Goal: Task Accomplishment & Management: Manage account settings

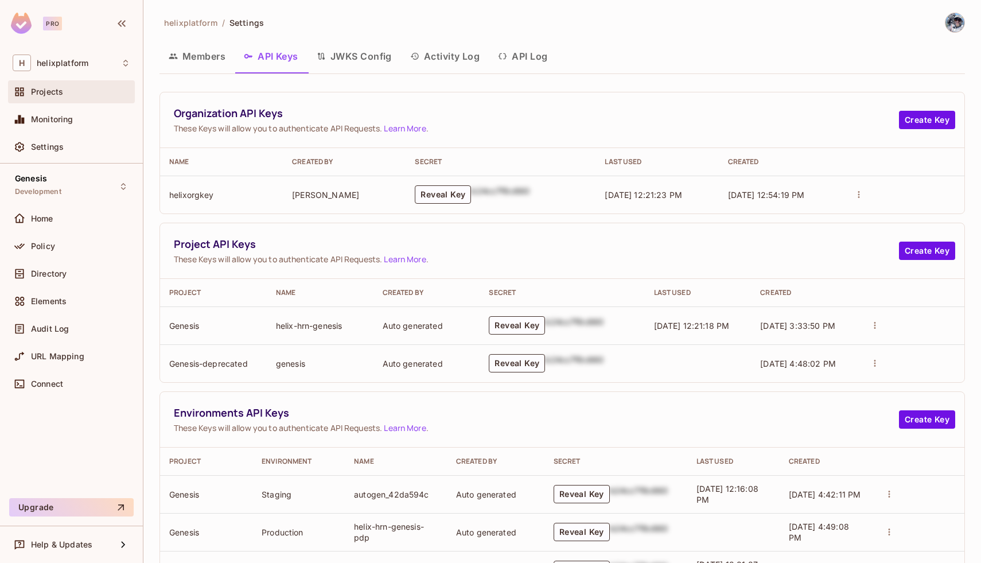
click at [46, 98] on div "Projects" at bounding box center [72, 92] width 118 height 14
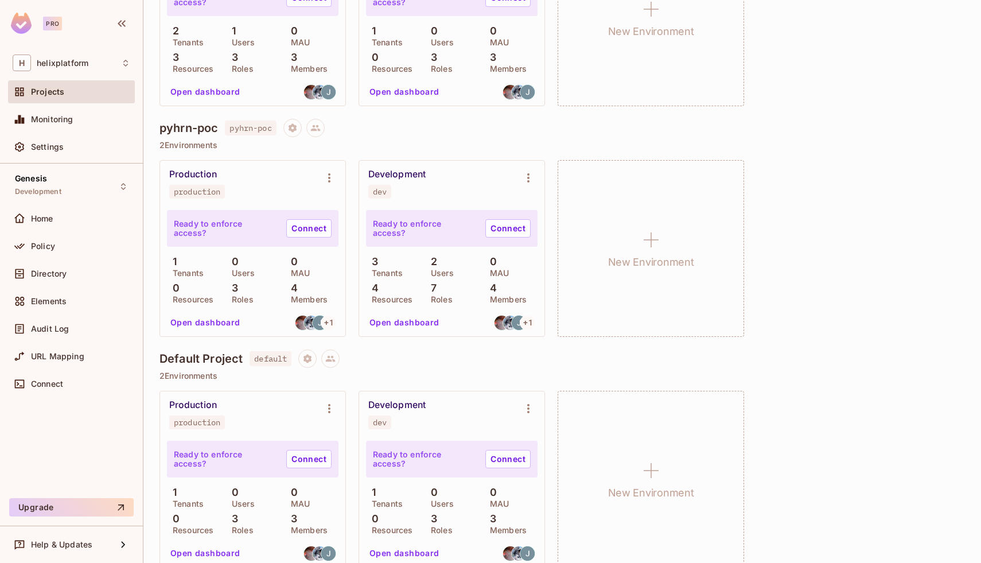
scroll to position [936, 0]
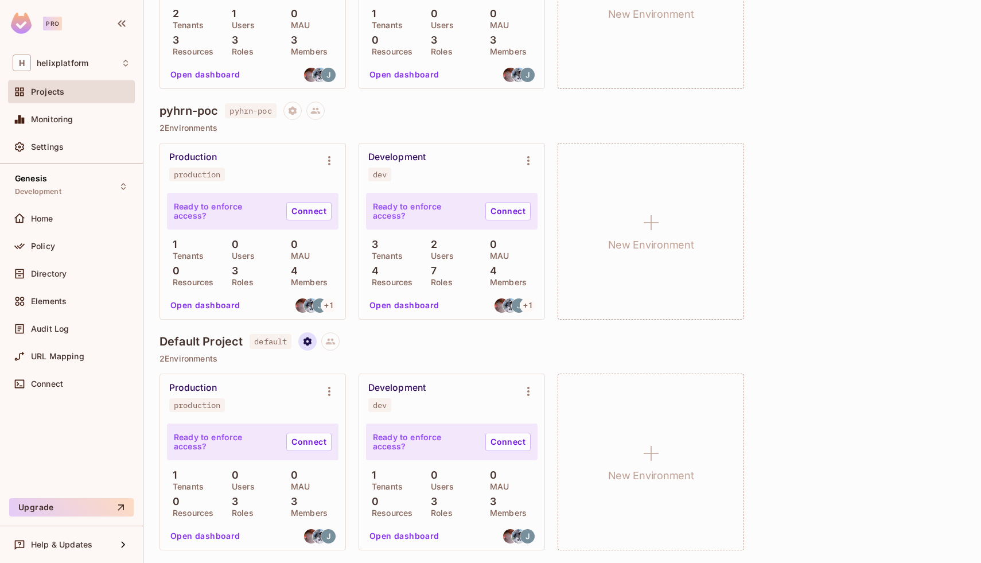
click at [313, 344] on icon "Project settings" at bounding box center [307, 341] width 10 height 10
click at [347, 410] on div "Delete Project" at bounding box center [369, 410] width 55 height 11
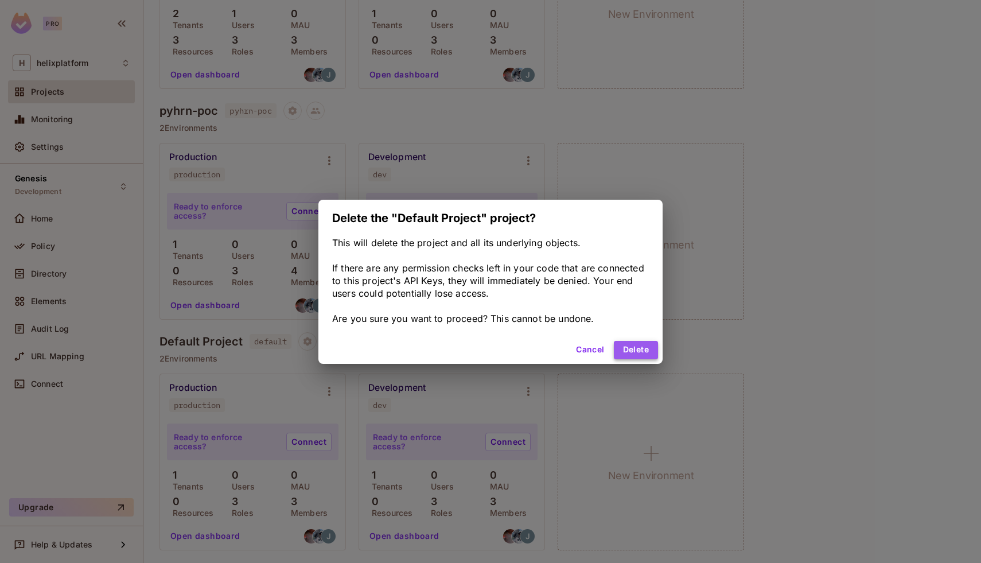
click at [641, 350] on button "Delete" at bounding box center [636, 350] width 44 height 18
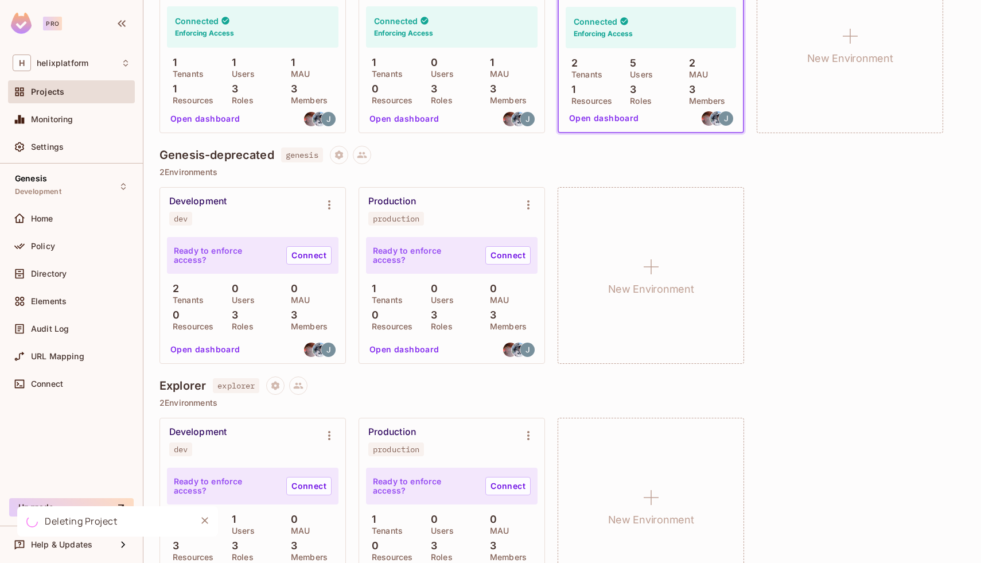
scroll to position [406, 0]
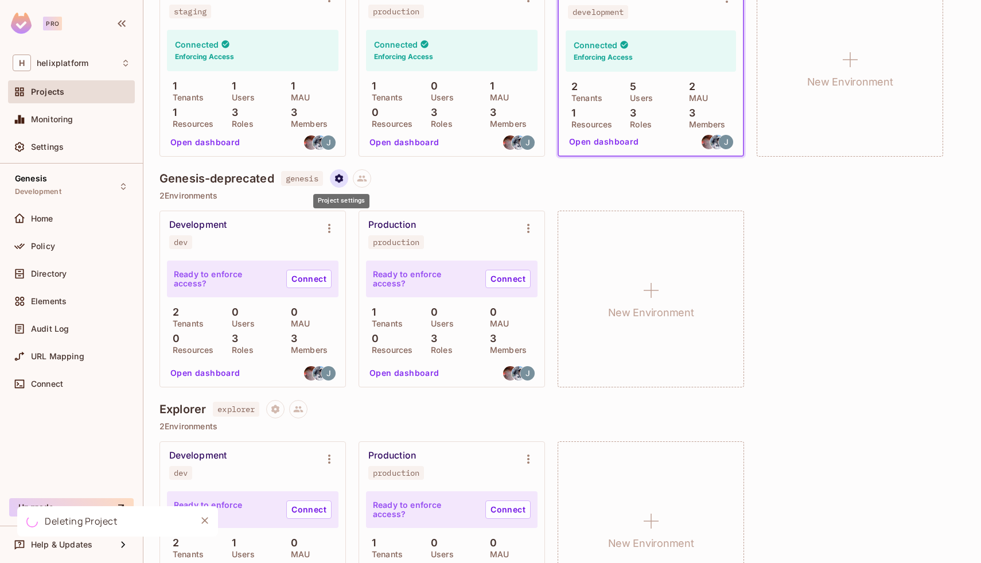
click at [343, 176] on icon "Project settings" at bounding box center [339, 178] width 8 height 9
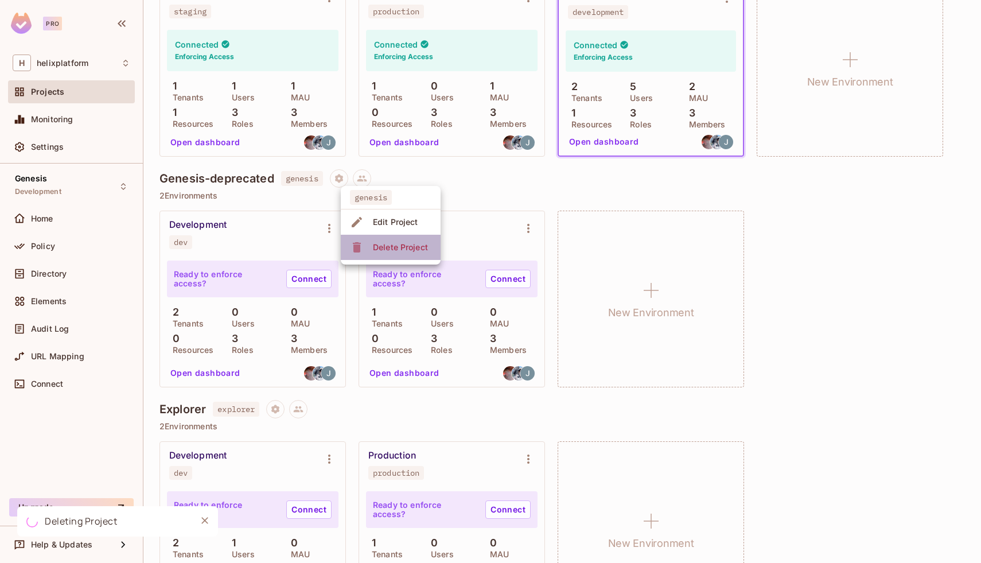
click at [378, 248] on div "Delete Project" at bounding box center [400, 247] width 55 height 11
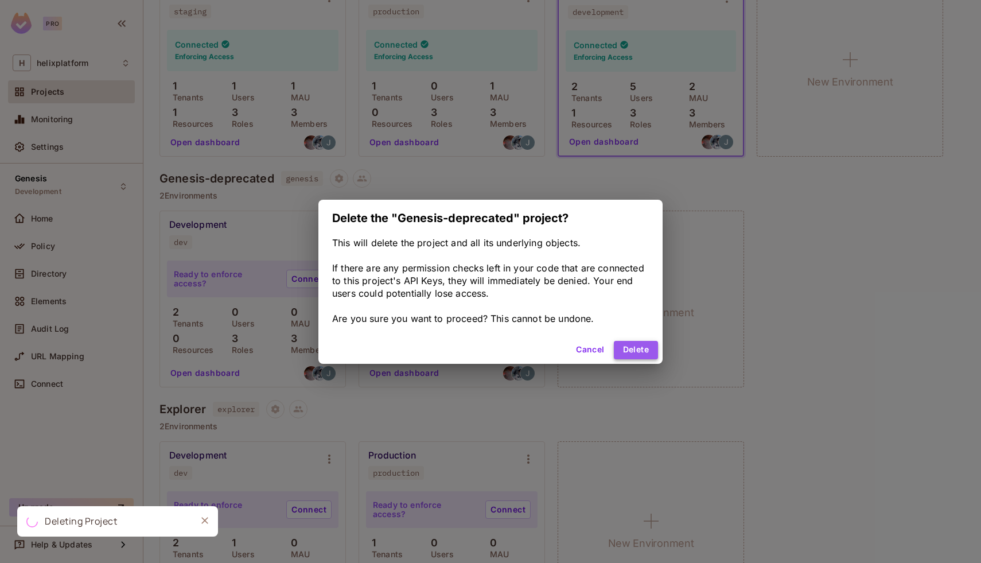
click at [643, 348] on button "Delete" at bounding box center [636, 350] width 44 height 18
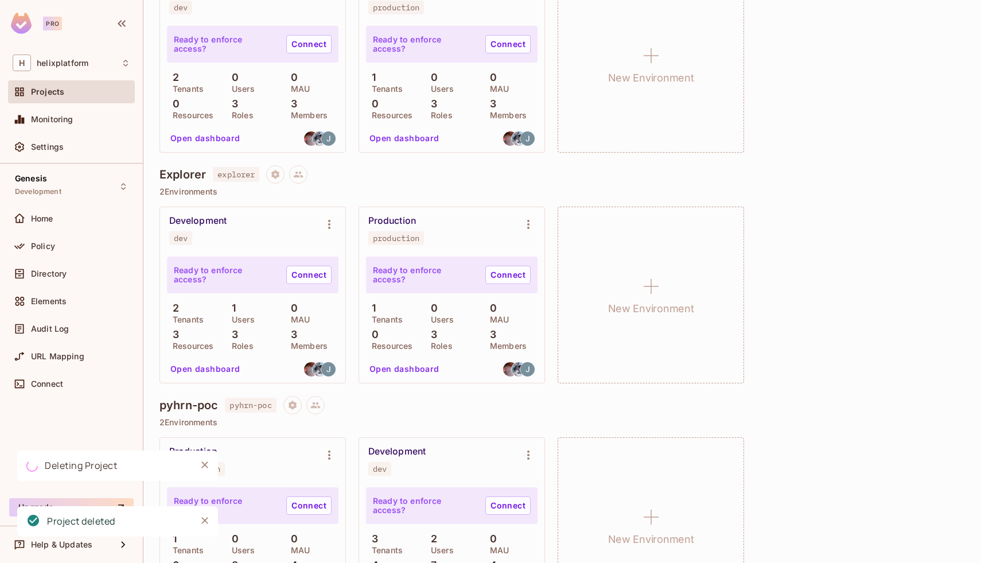
scroll to position [705, 0]
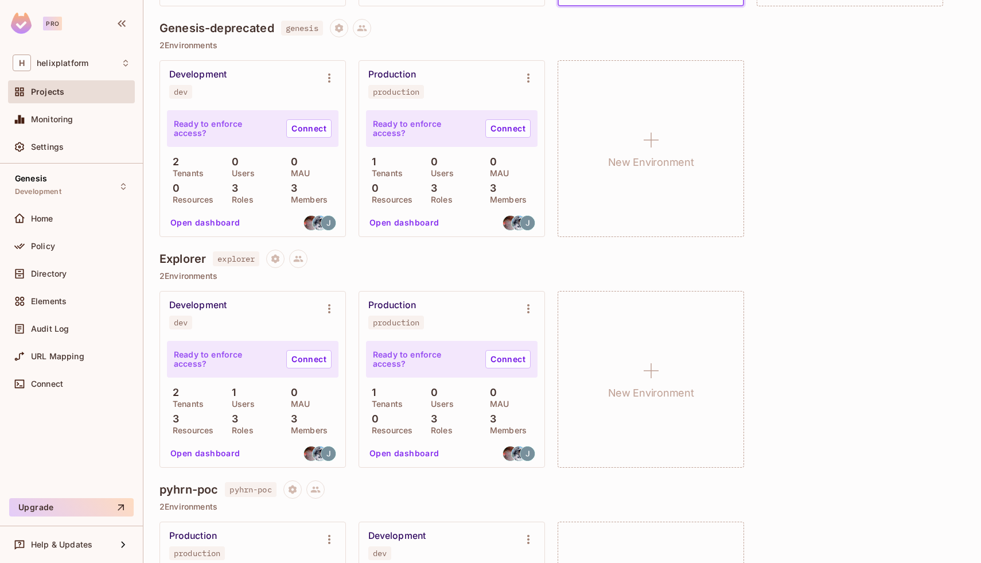
scroll to position [705, 0]
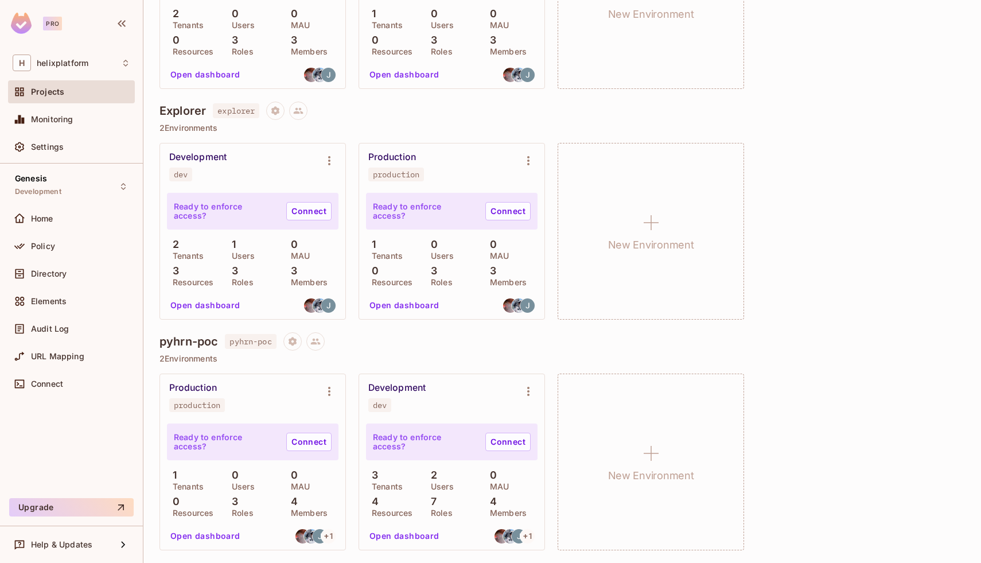
click at [252, 393] on div "Production production" at bounding box center [243, 397] width 149 height 30
click at [331, 394] on icon "Environment settings" at bounding box center [330, 392] width 14 height 14
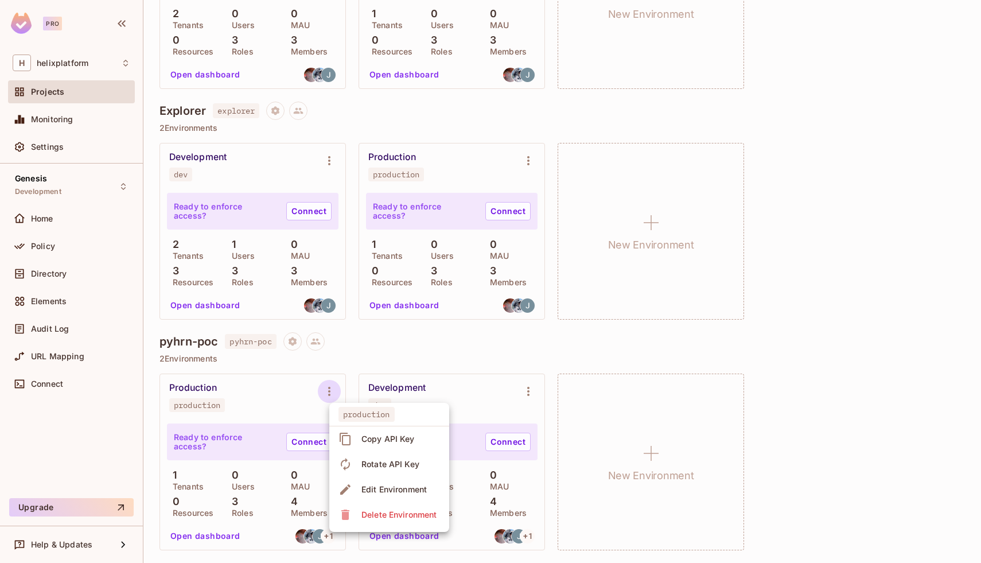
click at [290, 394] on div at bounding box center [490, 281] width 981 height 563
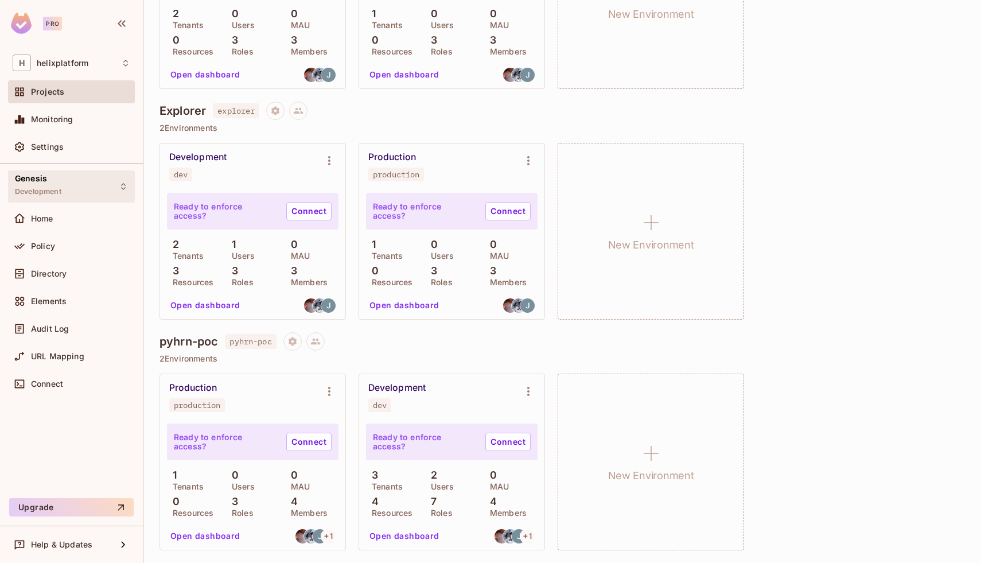
click at [86, 178] on div "Genesis Development" at bounding box center [71, 186] width 127 height 32
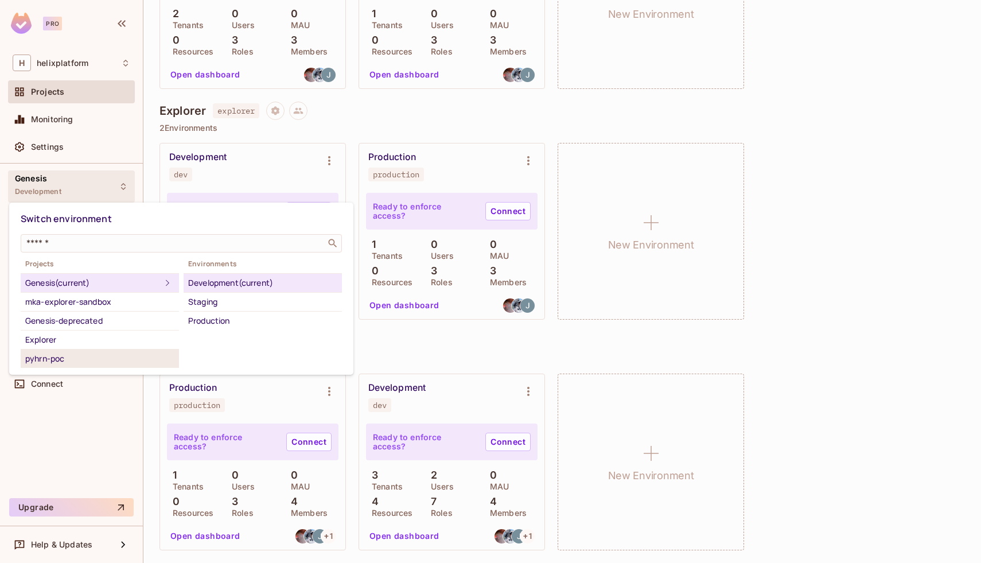
click at [90, 359] on div "pyhrn-poc" at bounding box center [99, 359] width 149 height 14
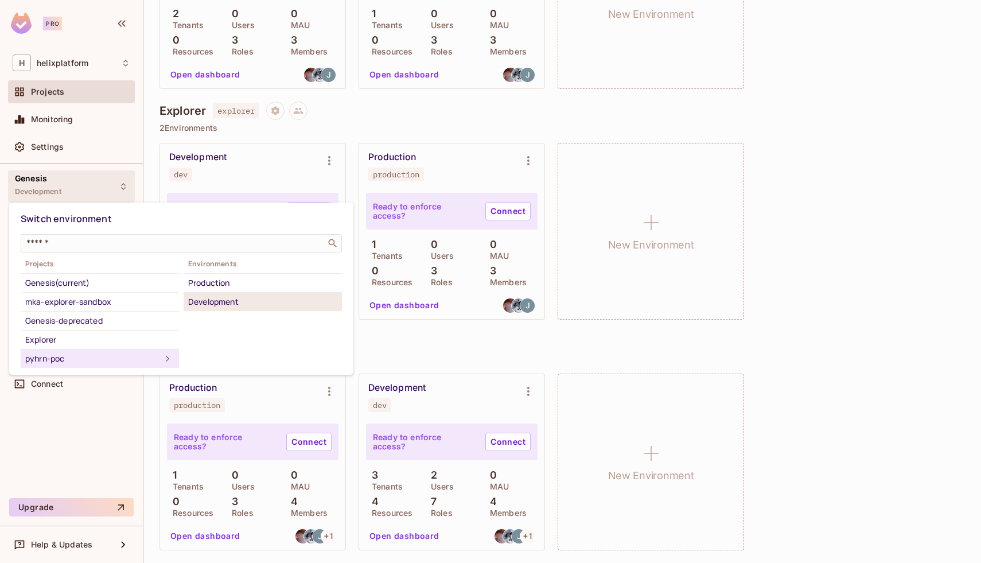
click at [217, 299] on div "Development" at bounding box center [262, 302] width 149 height 14
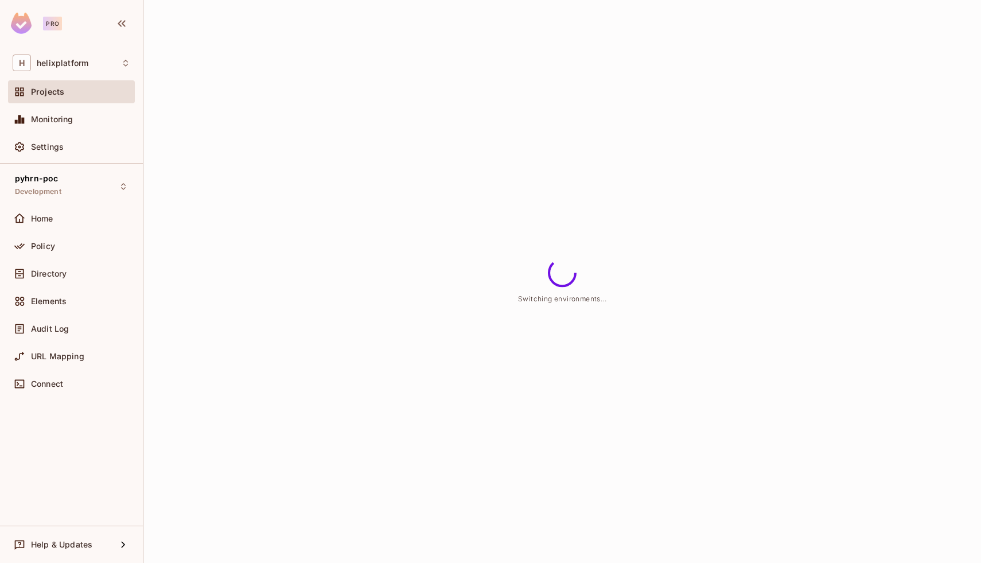
scroll to position [0, 0]
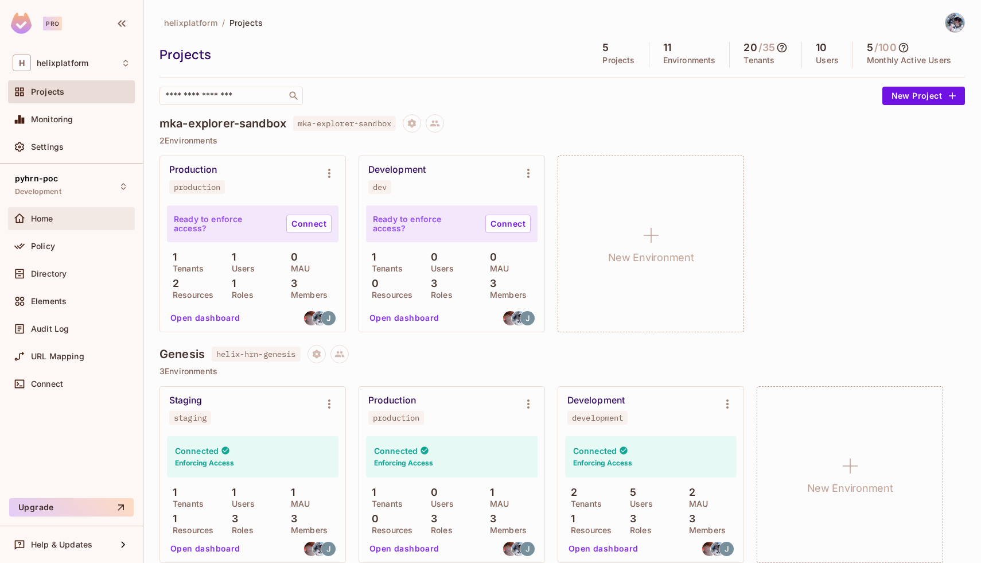
click at [46, 220] on span "Home" at bounding box center [42, 218] width 22 height 9
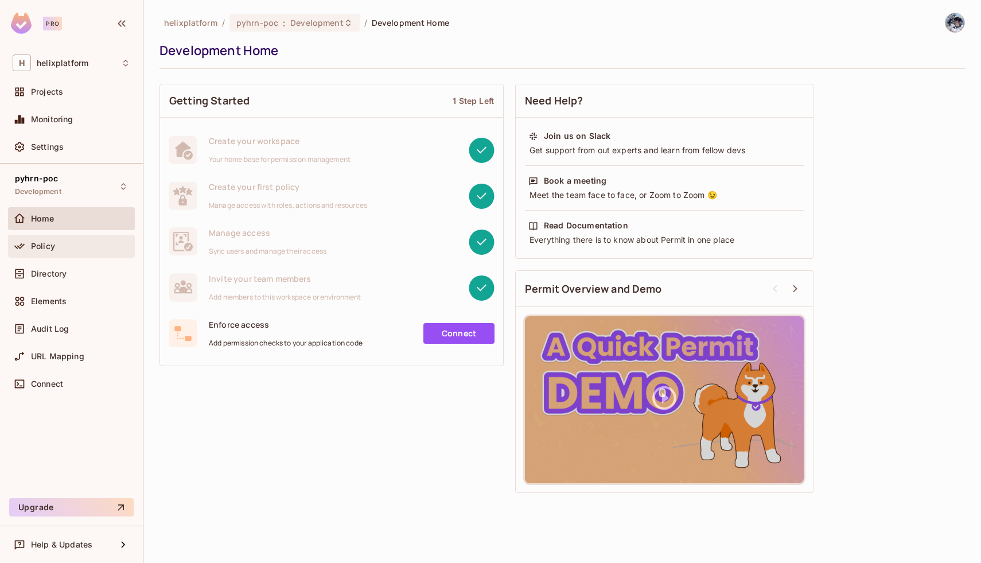
click at [55, 239] on div "Policy" at bounding box center [72, 246] width 118 height 14
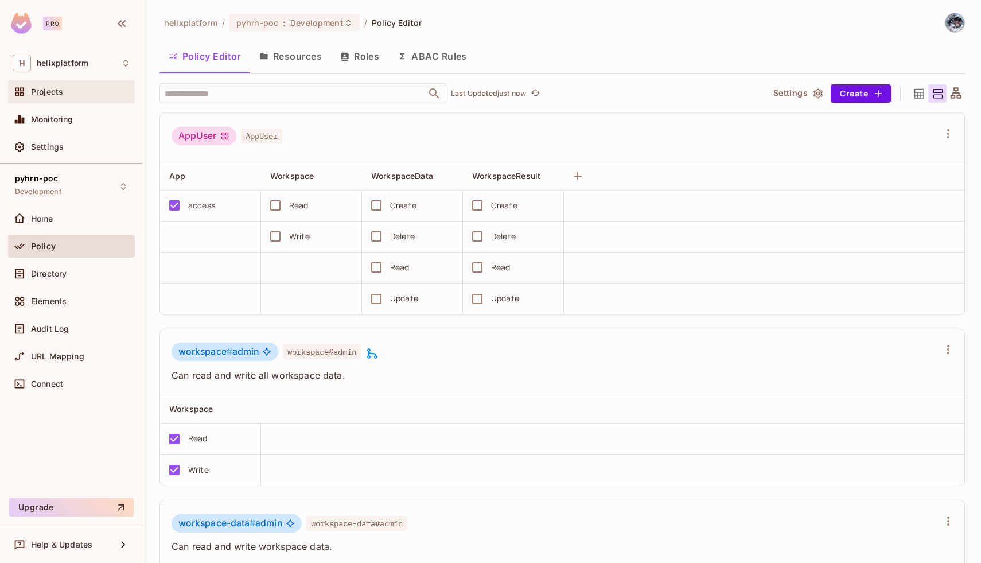
click at [48, 89] on span "Projects" at bounding box center [47, 91] width 32 height 9
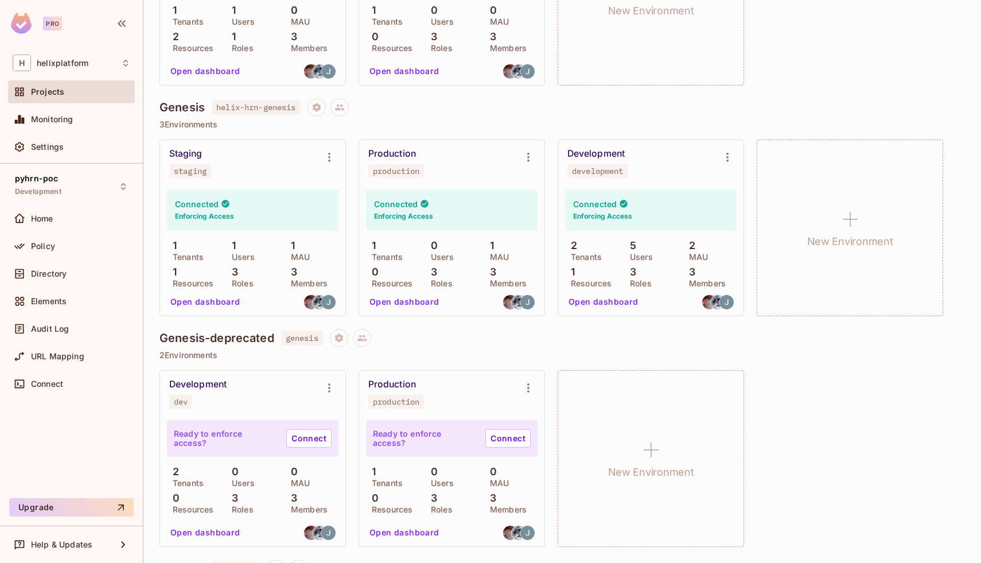
scroll to position [705, 0]
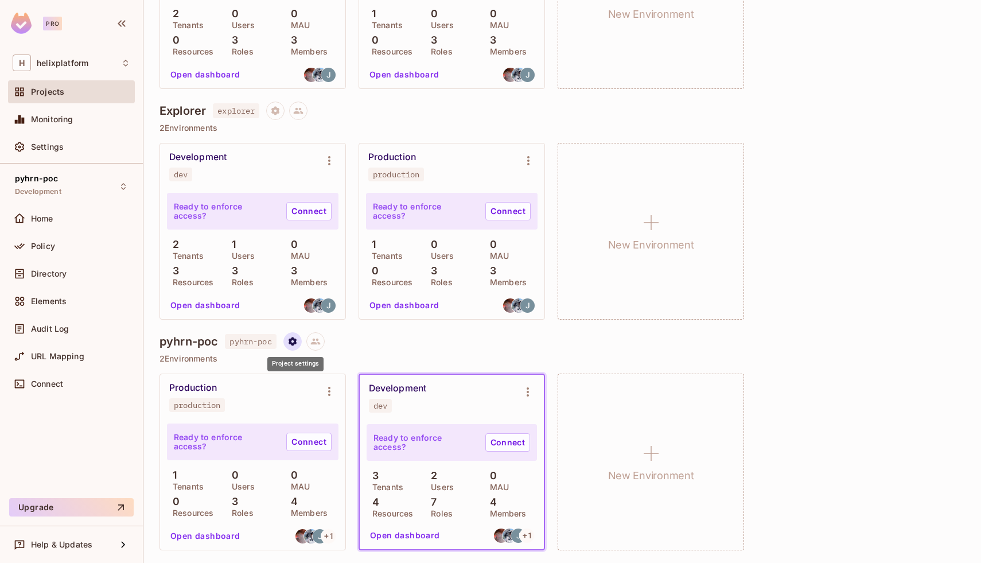
click at [298, 343] on icon "Project settings" at bounding box center [293, 341] width 10 height 10
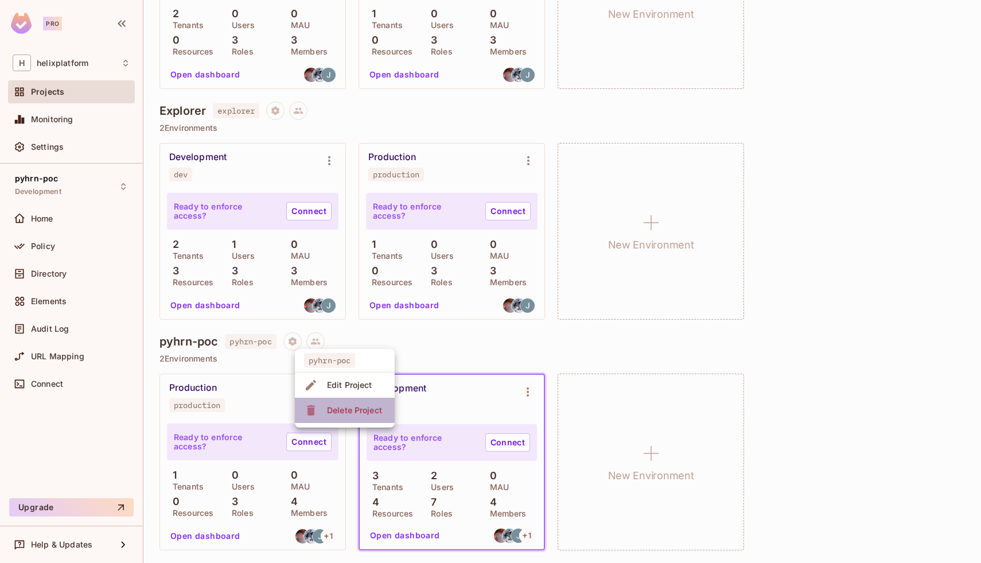
click at [356, 409] on div "Delete Project" at bounding box center [354, 410] width 55 height 11
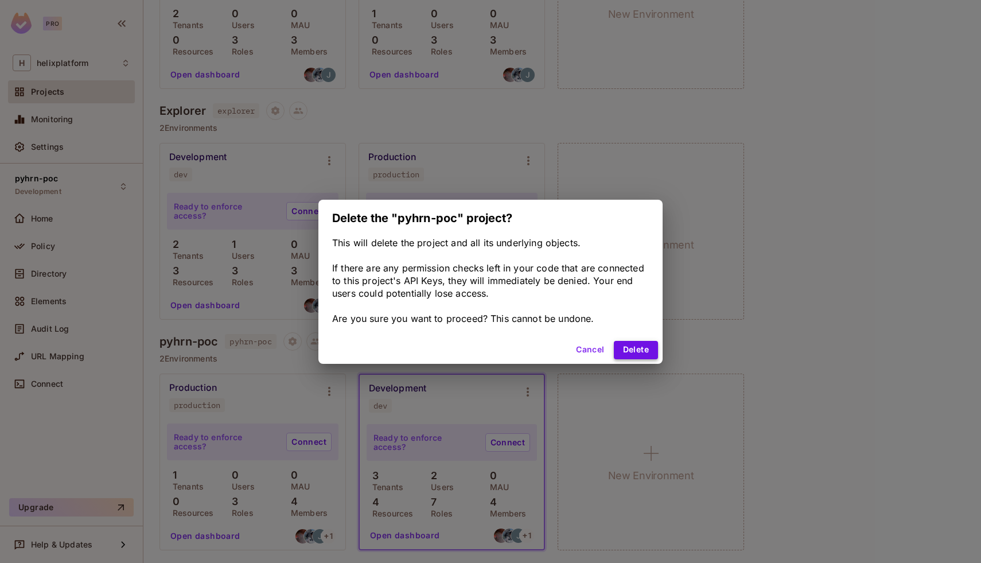
click at [641, 355] on button "Delete" at bounding box center [636, 350] width 44 height 18
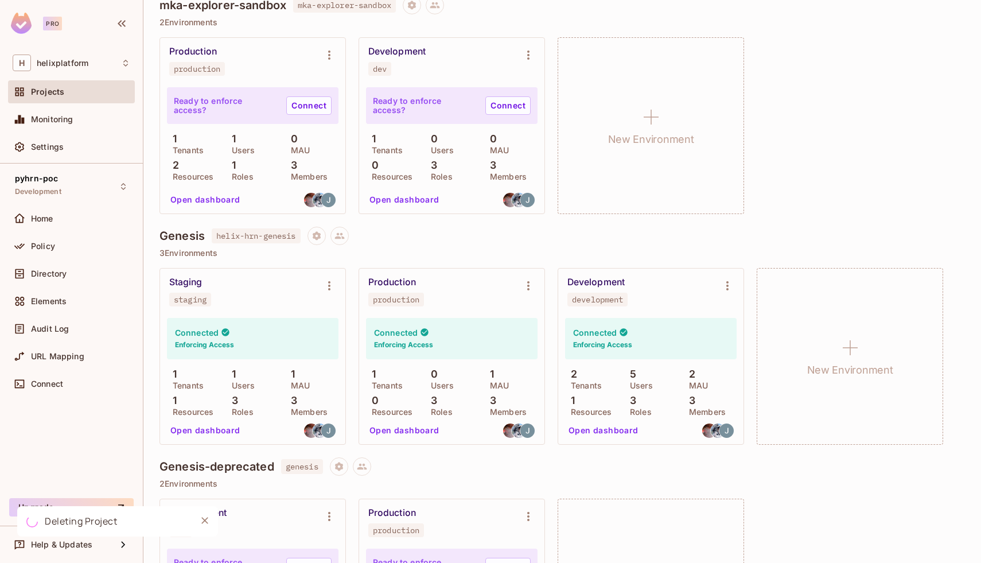
scroll to position [0, 0]
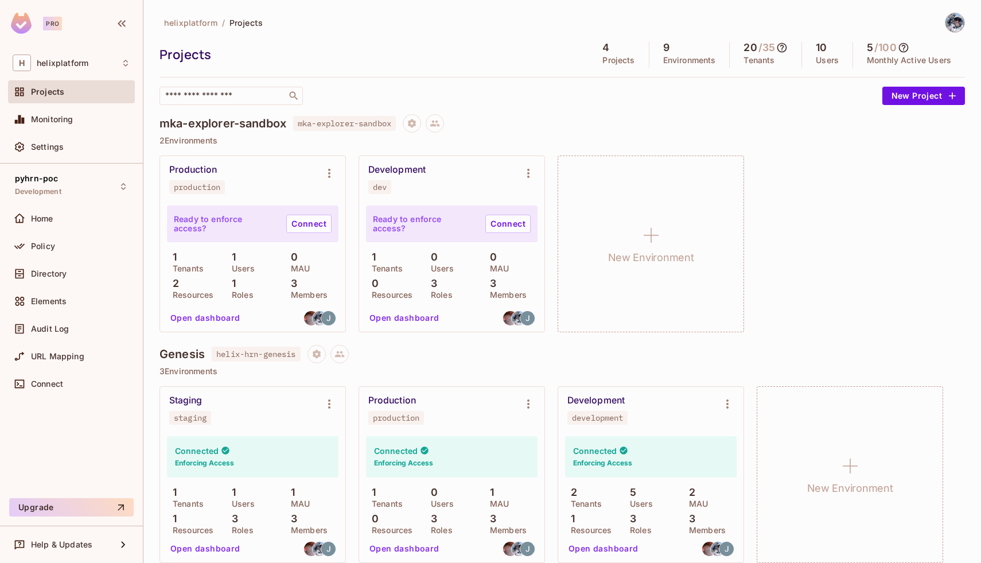
scroll to position [474, 0]
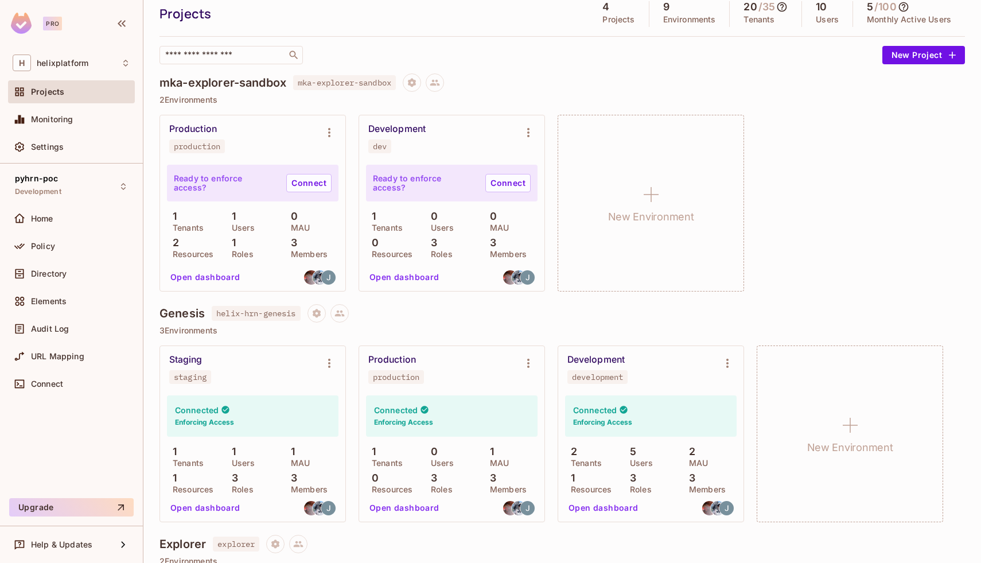
scroll to position [88, 0]
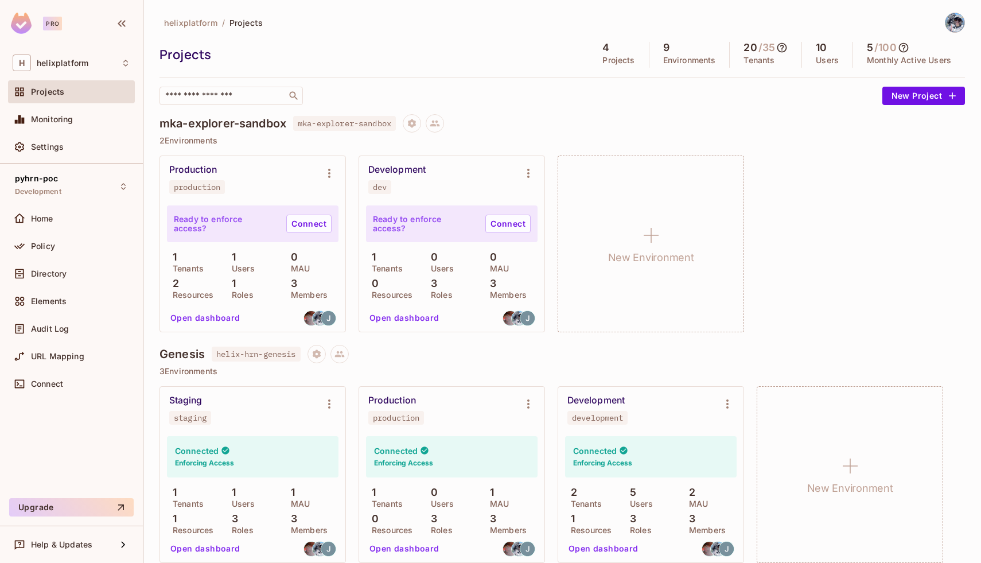
click at [781, 50] on icon at bounding box center [782, 47] width 11 height 11
click at [849, 184] on div at bounding box center [490, 281] width 981 height 563
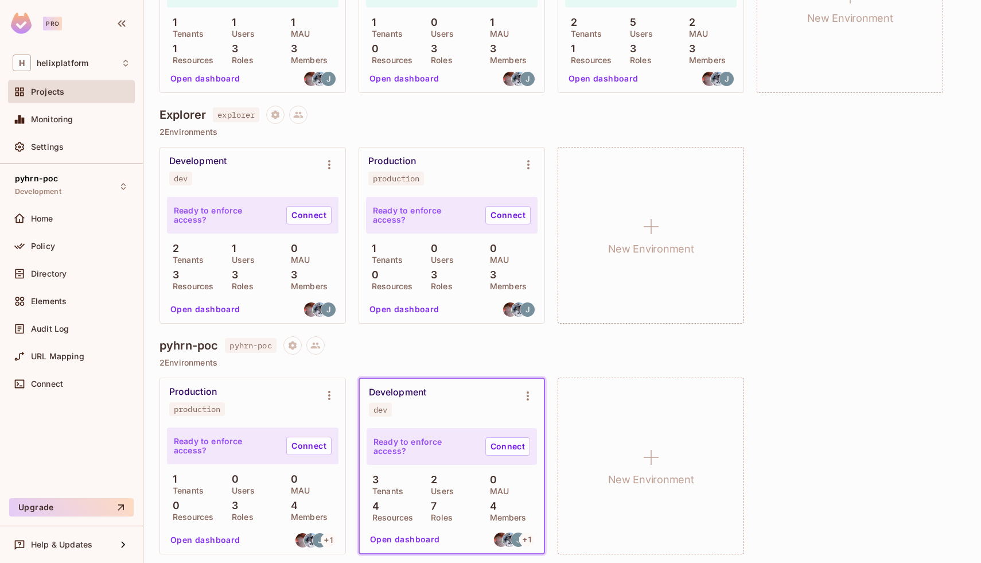
scroll to position [474, 0]
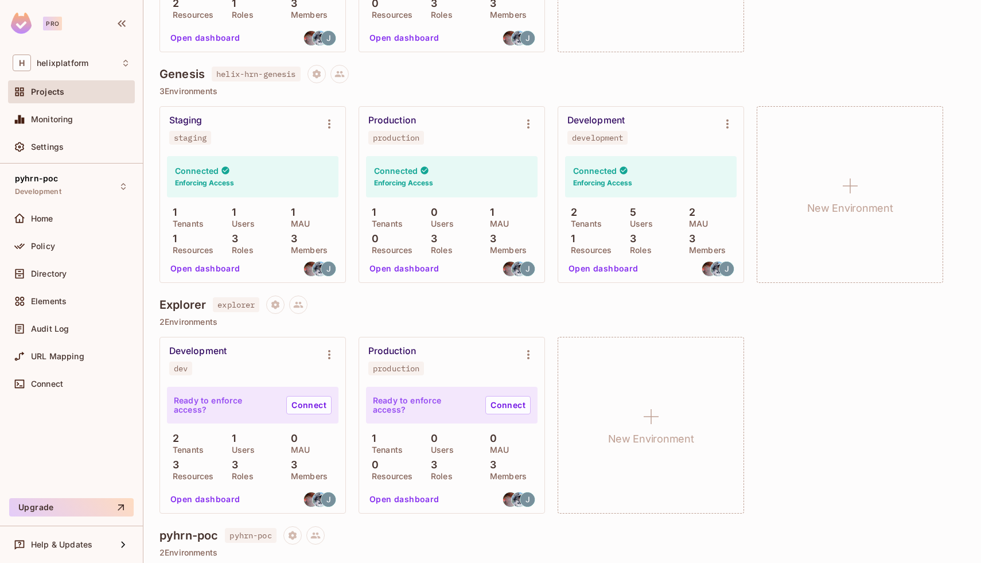
scroll to position [474, 0]
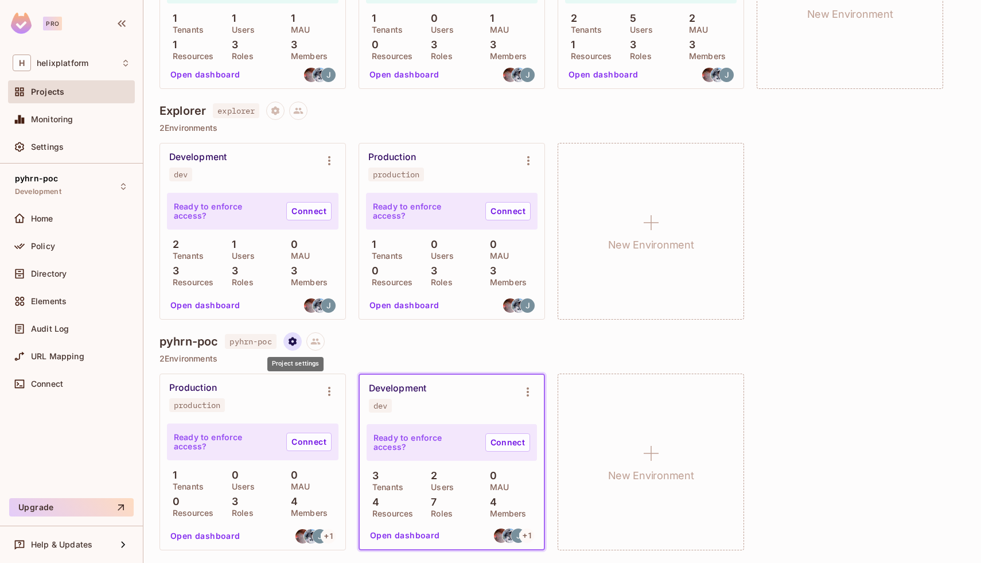
click at [295, 344] on icon "Project settings" at bounding box center [293, 341] width 8 height 9
click at [336, 413] on div "Delete Project" at bounding box center [354, 410] width 55 height 11
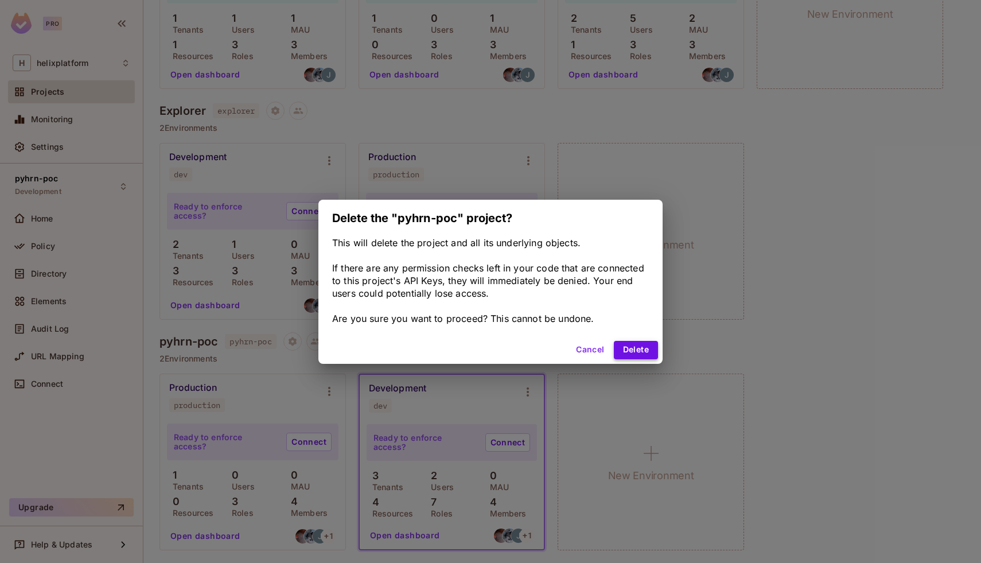
click at [634, 348] on button "Delete" at bounding box center [636, 350] width 44 height 18
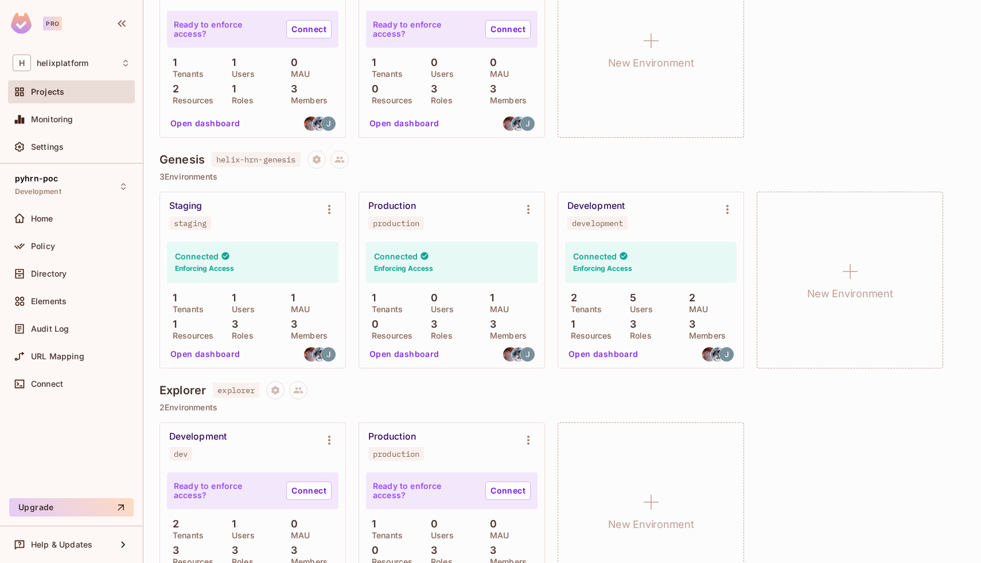
scroll to position [0, 0]
